Goal: Obtain resource: Download file/media

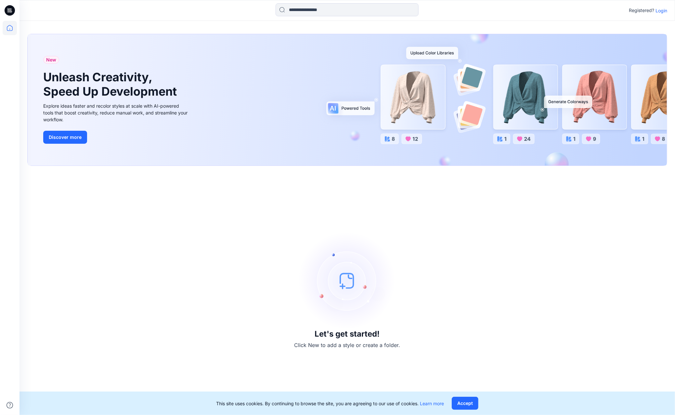
click at [662, 14] on div "Registered? Login" at bounding box center [648, 11] width 38 height 8
click at [662, 13] on p "Login" at bounding box center [662, 10] width 12 height 7
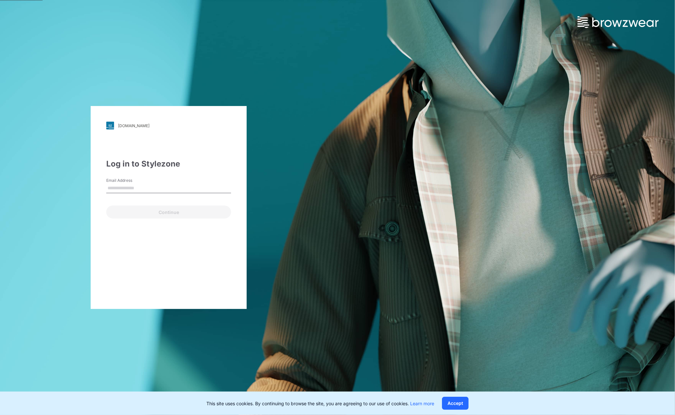
click at [151, 190] on input "Email Address" at bounding box center [168, 188] width 125 height 10
type input "**********"
click at [147, 215] on button "Continue" at bounding box center [168, 211] width 125 height 13
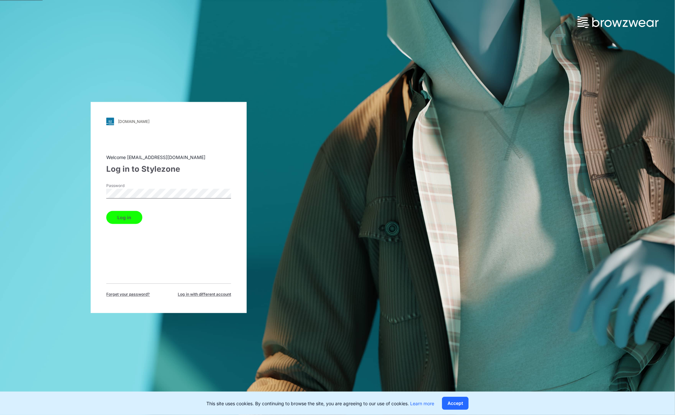
click at [106, 211] on button "Log in" at bounding box center [124, 217] width 36 height 13
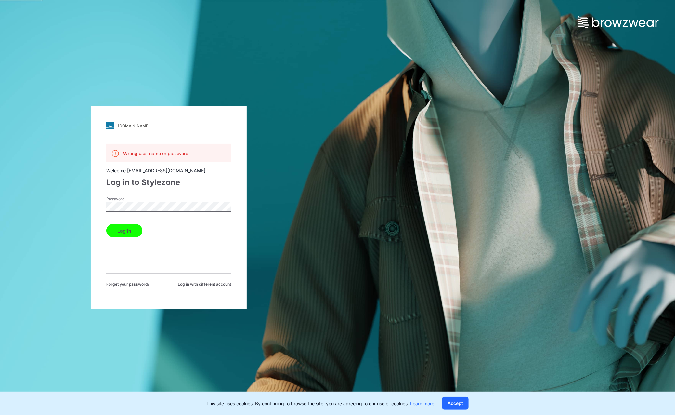
click at [85, 216] on div "[DOMAIN_NAME] Loading... Wrong user name or password Welcome [EMAIL_ADDRESS][DO…" at bounding box center [169, 207] width 338 height 415
click at [81, 208] on div "[DOMAIN_NAME] Loading... Wrong user name or password Welcome [EMAIL_ADDRESS][DO…" at bounding box center [169, 207] width 338 height 415
click at [85, 208] on div "[DOMAIN_NAME] Loading... Wrong user name or password Welcome [EMAIL_ADDRESS][DO…" at bounding box center [169, 207] width 338 height 415
click at [124, 129] on link "[DOMAIN_NAME]" at bounding box center [168, 126] width 125 height 8
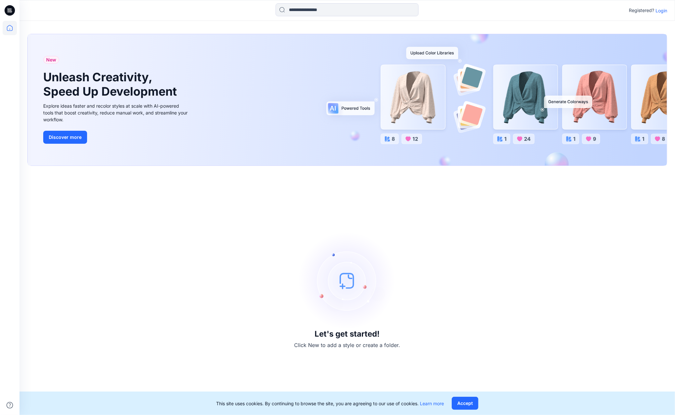
click at [655, 9] on div "Registered? Login" at bounding box center [648, 11] width 38 height 8
click at [657, 10] on p "Login" at bounding box center [662, 10] width 12 height 7
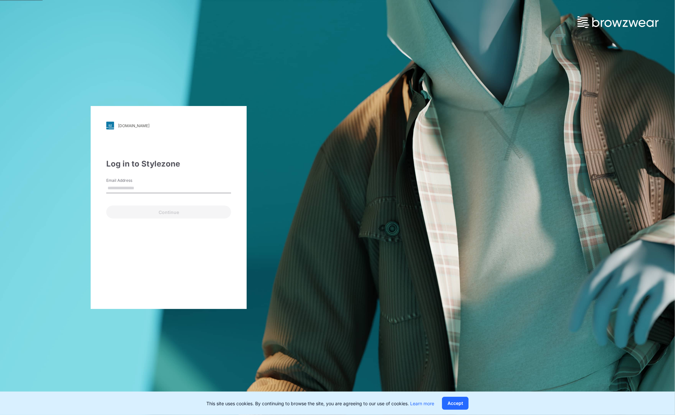
click at [161, 189] on input "Email Address" at bounding box center [168, 188] width 125 height 10
type input "**********"
click at [135, 217] on button "Continue" at bounding box center [168, 211] width 125 height 13
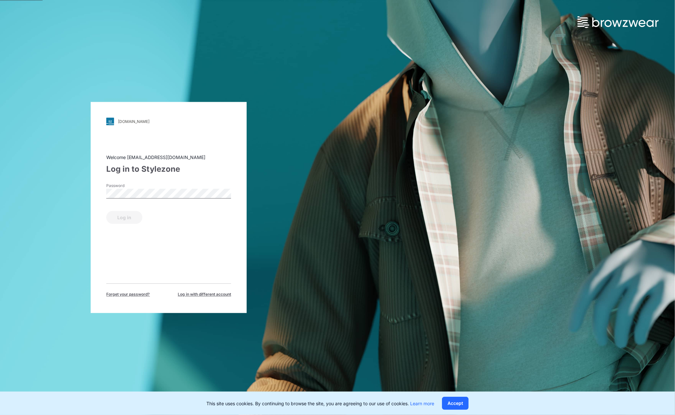
click at [117, 185] on label "Password" at bounding box center [129, 186] width 46 height 6
click at [106, 211] on button "Log in" at bounding box center [124, 217] width 36 height 13
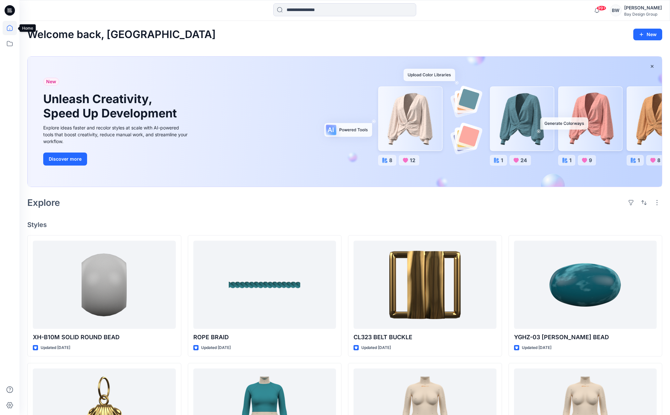
click at [10, 32] on icon at bounding box center [10, 28] width 14 height 14
click at [11, 43] on icon at bounding box center [10, 43] width 14 height 14
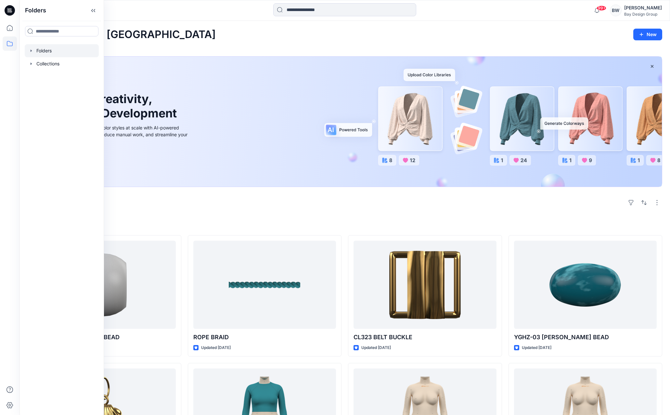
click at [42, 53] on div at bounding box center [62, 50] width 74 height 13
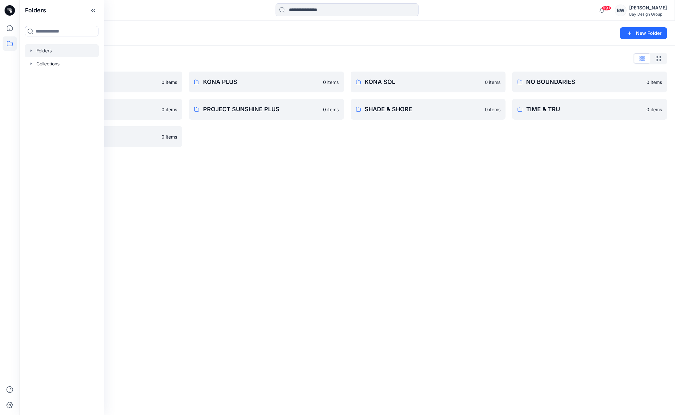
click at [172, 56] on div "Folders List" at bounding box center [347, 58] width 640 height 10
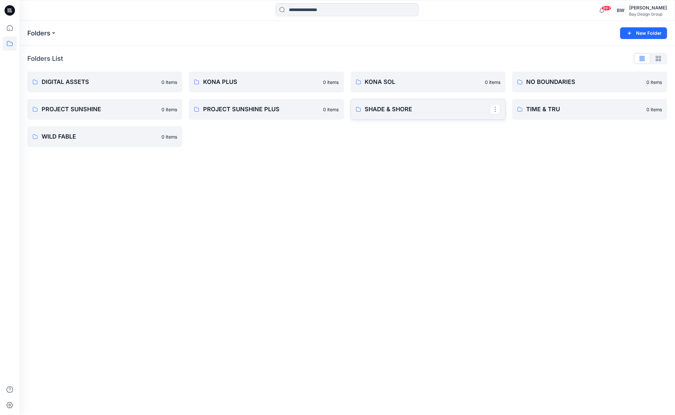
click at [398, 115] on link "SHADE & SHORE" at bounding box center [428, 109] width 155 height 21
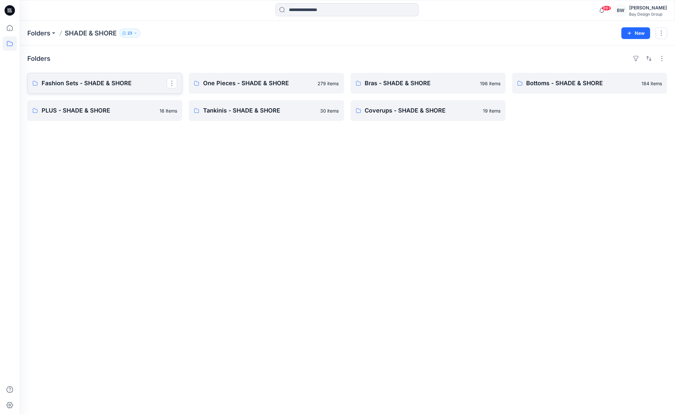
click at [78, 89] on link "Fashion Sets - SHADE & SHORE" at bounding box center [104, 83] width 155 height 21
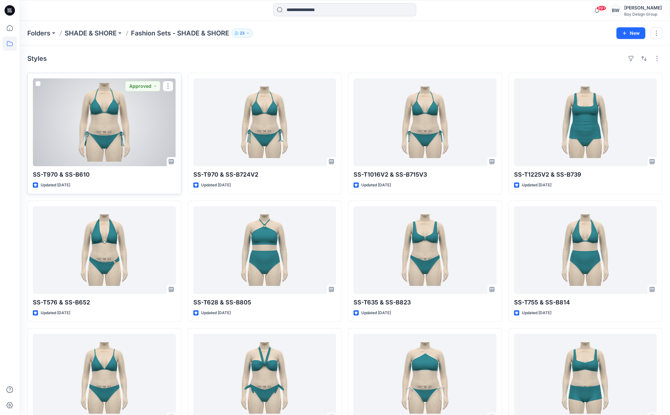
click at [118, 136] on div at bounding box center [104, 122] width 143 height 88
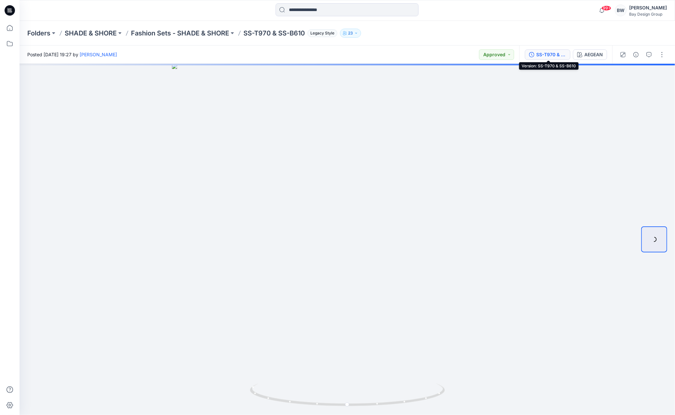
click at [551, 53] on div "SS-T970 & SS-B610" at bounding box center [551, 54] width 30 height 7
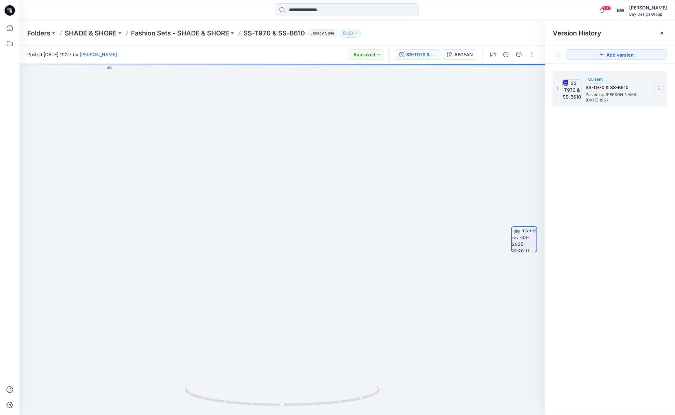
click at [659, 87] on icon at bounding box center [659, 87] width 5 height 5
click at [612, 102] on span "Download Source BW File" at bounding box center [626, 101] width 55 height 8
